Goal: Information Seeking & Learning: Learn about a topic

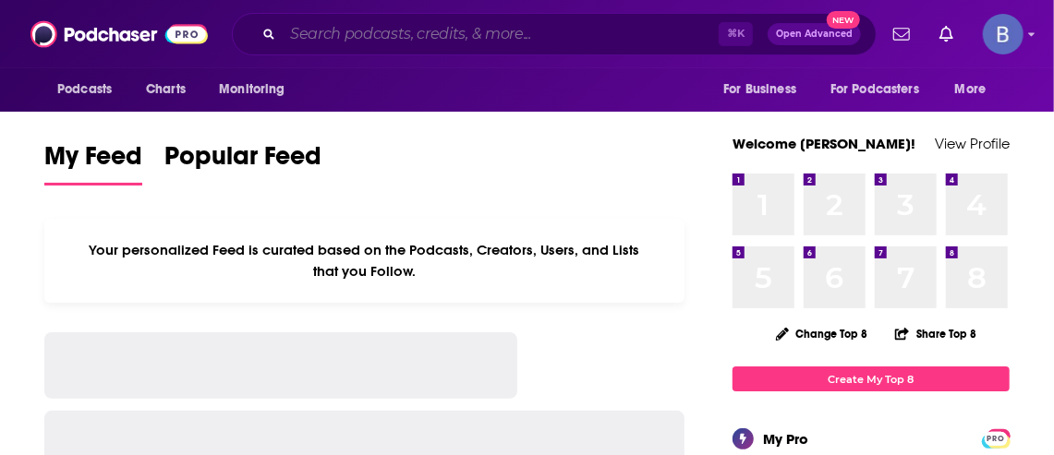
click at [296, 24] on input "Search podcasts, credits, & more..." at bounding box center [501, 34] width 436 height 30
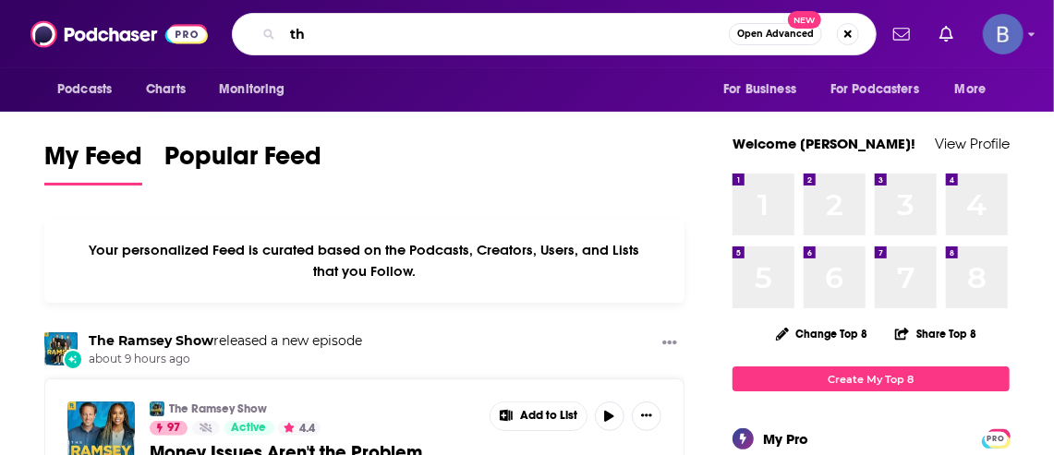
type input "t"
type input "the [PERSON_NAME] podcast"
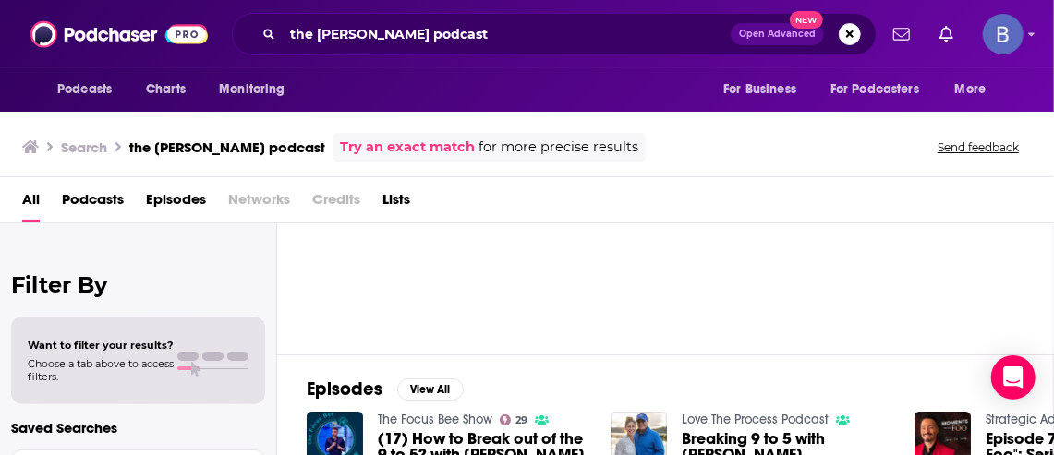
scroll to position [37, 0]
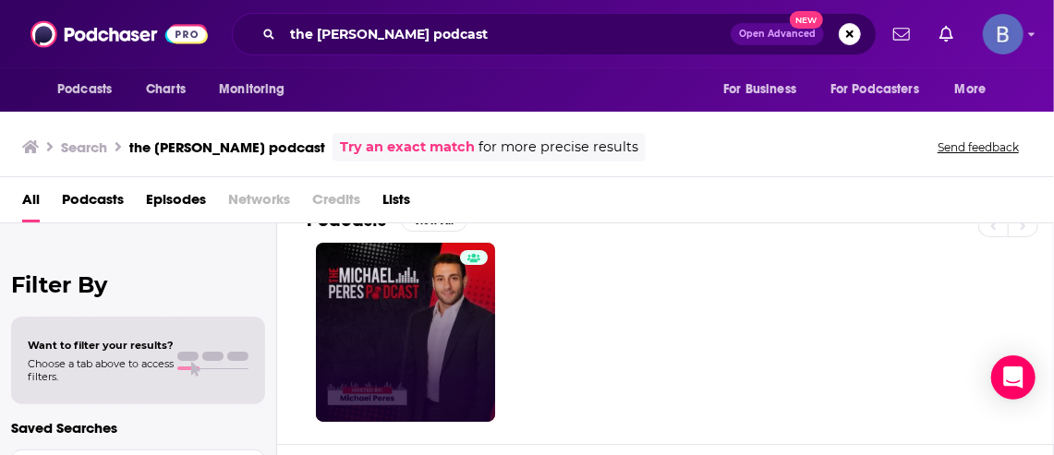
click at [442, 297] on link at bounding box center [405, 332] width 179 height 179
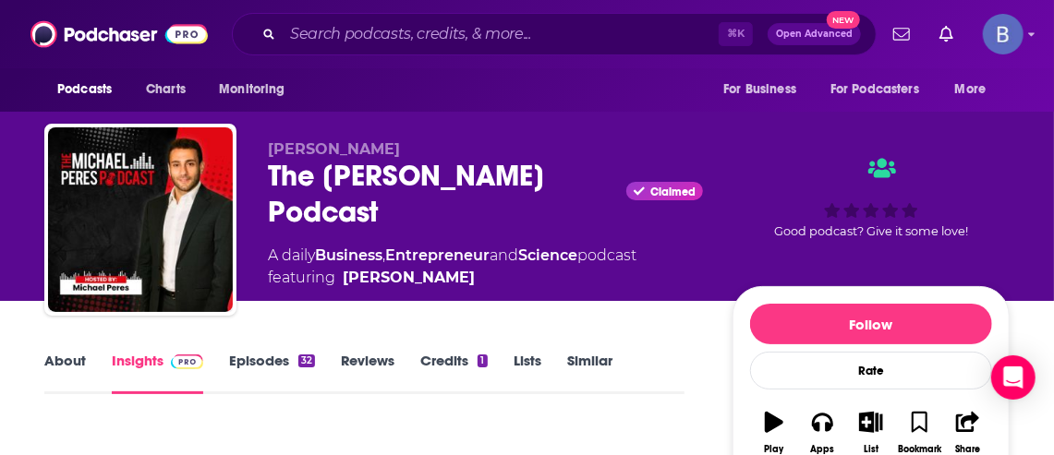
click at [68, 353] on link "About" at bounding box center [65, 373] width 42 height 42
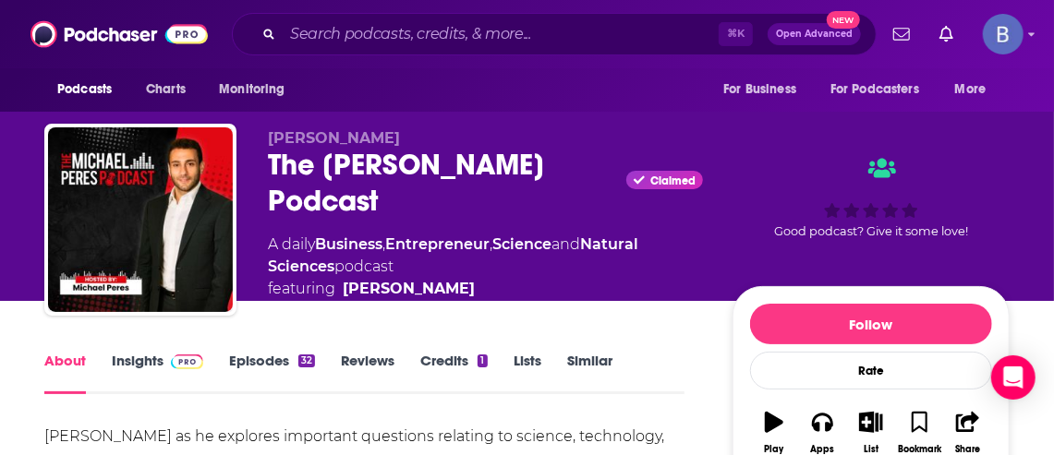
click at [256, 353] on link "Episodes 32" at bounding box center [272, 373] width 86 height 42
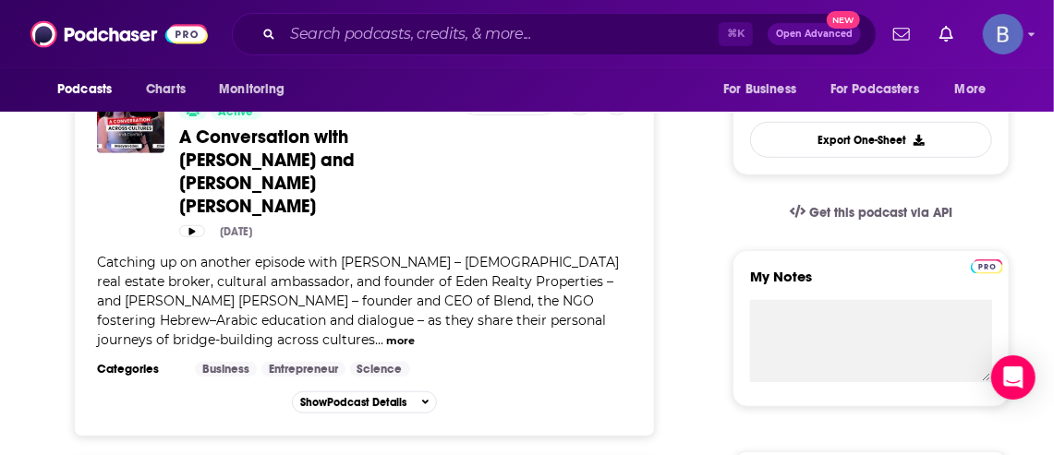
scroll to position [464, 0]
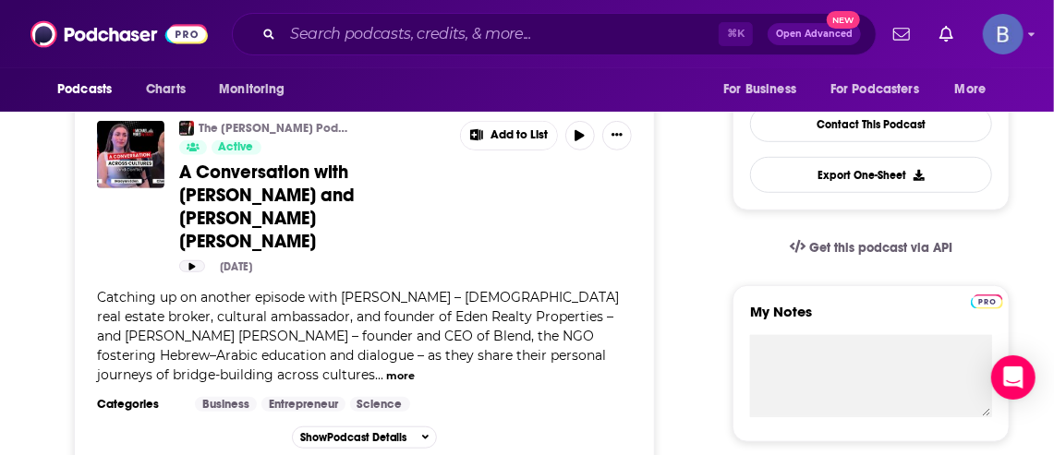
click at [192, 263] on icon "button" at bounding box center [191, 266] width 9 height 7
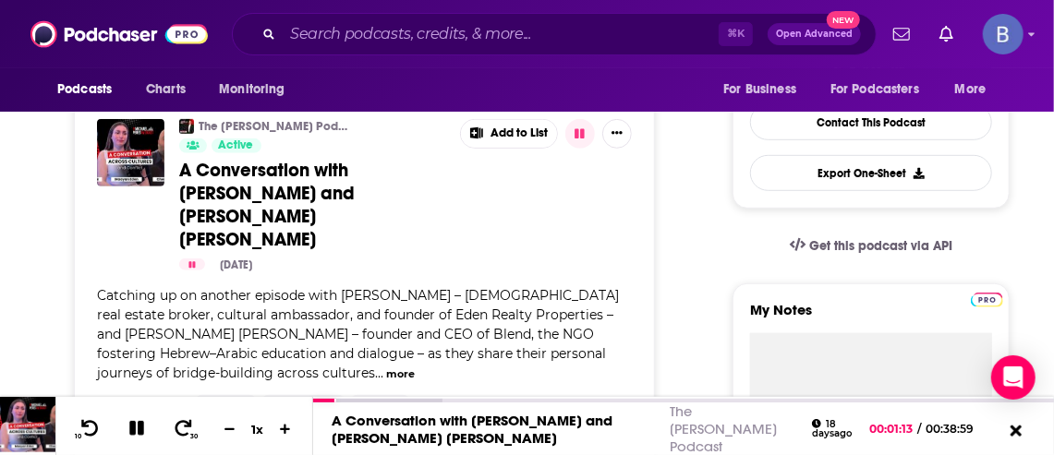
scroll to position [457, 0]
